Goal: Information Seeking & Learning: Learn about a topic

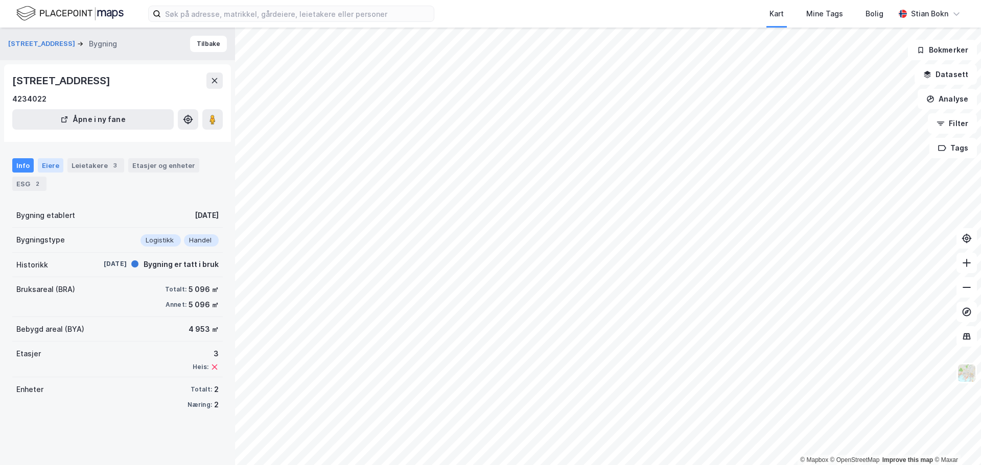
click at [57, 173] on div "Eiere" at bounding box center [51, 165] width 26 height 14
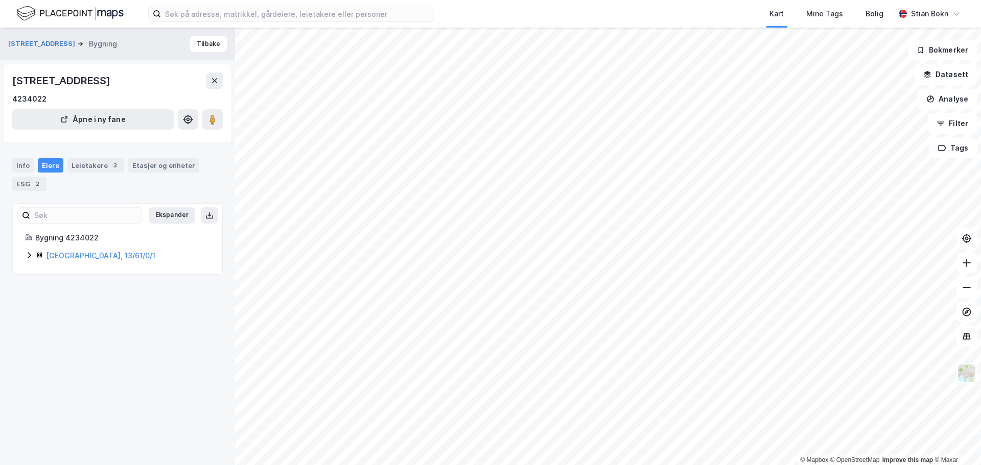
click at [29, 258] on icon at bounding box center [29, 255] width 3 height 6
click at [67, 312] on icon at bounding box center [66, 307] width 8 height 8
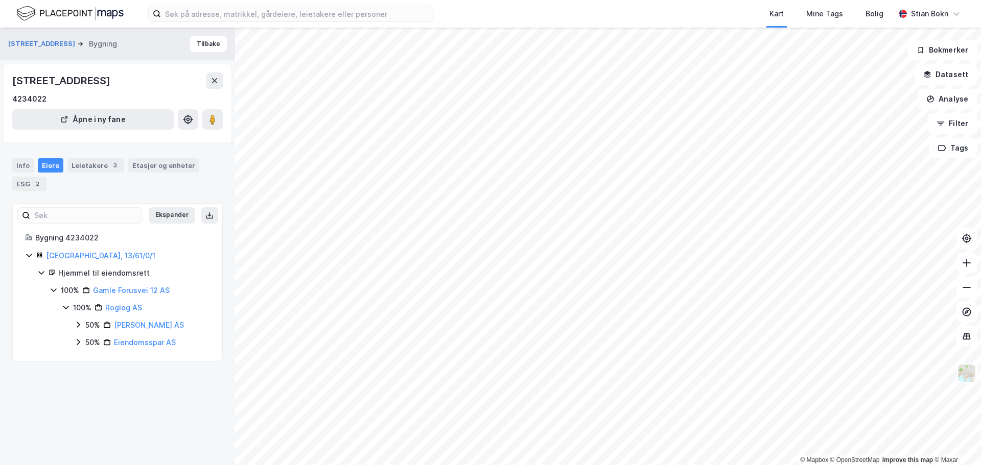
click at [688, 0] on html "Kart Mine Tags Bolig [PERSON_NAME] © Mapbox © OpenStreetMap Improve this map © …" at bounding box center [490, 232] width 981 height 465
